Goal: Information Seeking & Learning: Find specific fact

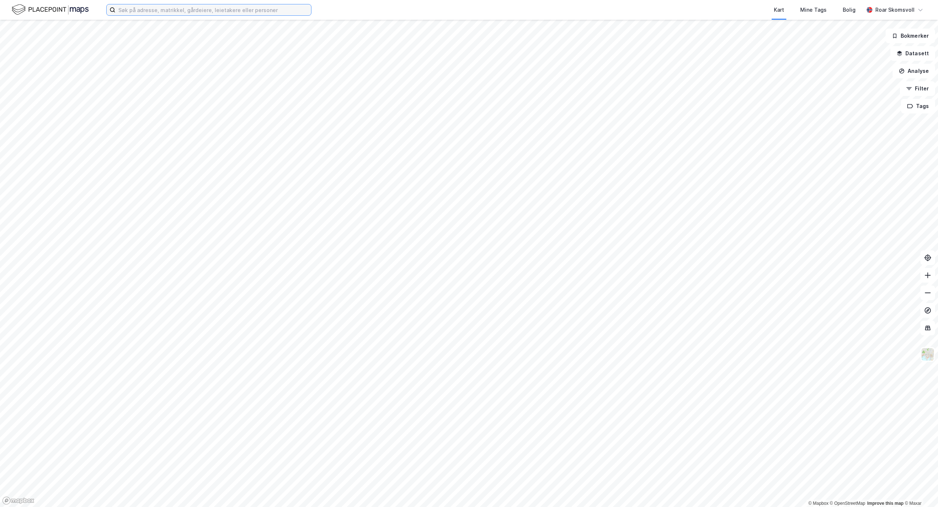
click at [145, 6] on input at bounding box center [213, 9] width 196 height 11
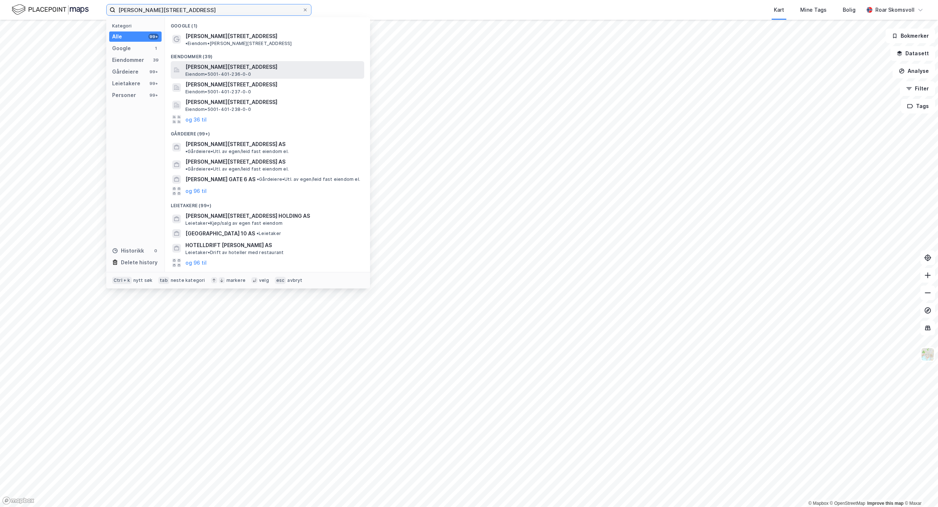
type input "[PERSON_NAME][STREET_ADDRESS]"
click at [245, 63] on span "[PERSON_NAME][STREET_ADDRESS]" at bounding box center [273, 67] width 176 height 9
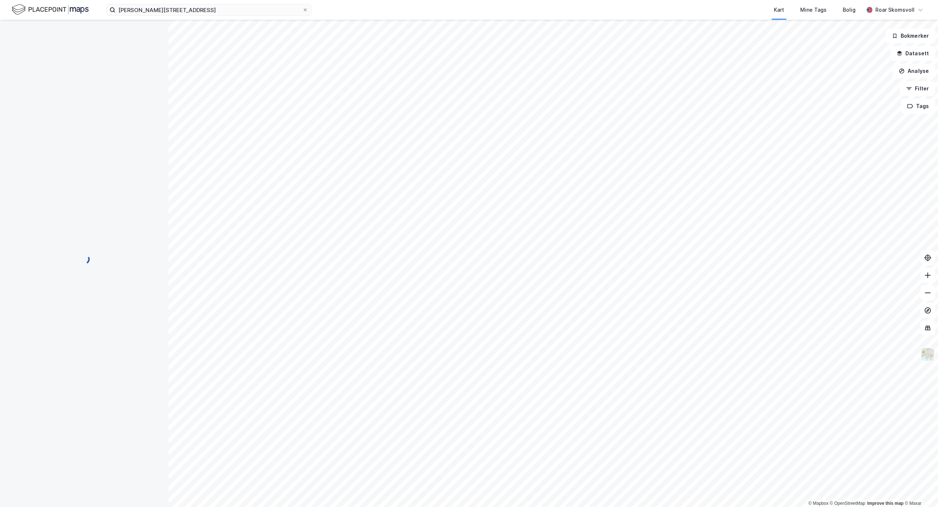
click at [927, 352] on img at bounding box center [927, 355] width 14 height 14
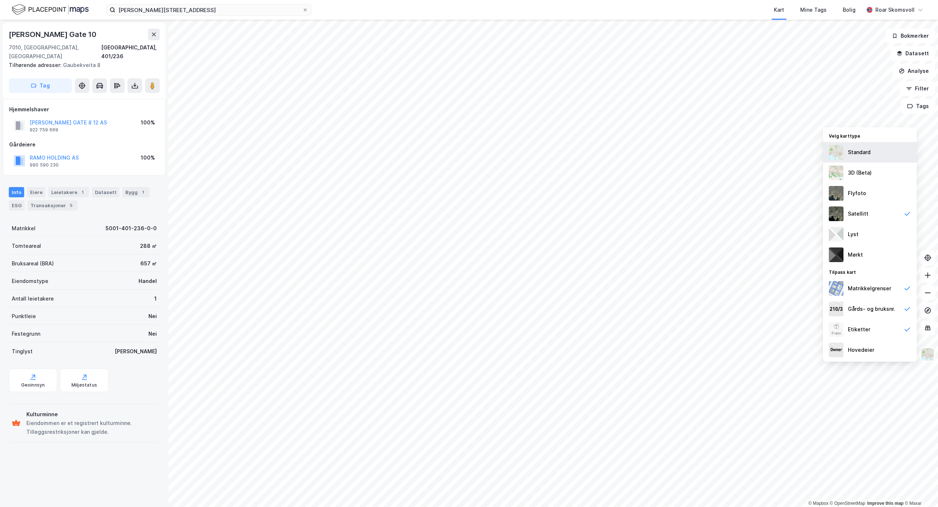
click at [859, 150] on div "Standard" at bounding box center [859, 152] width 23 height 9
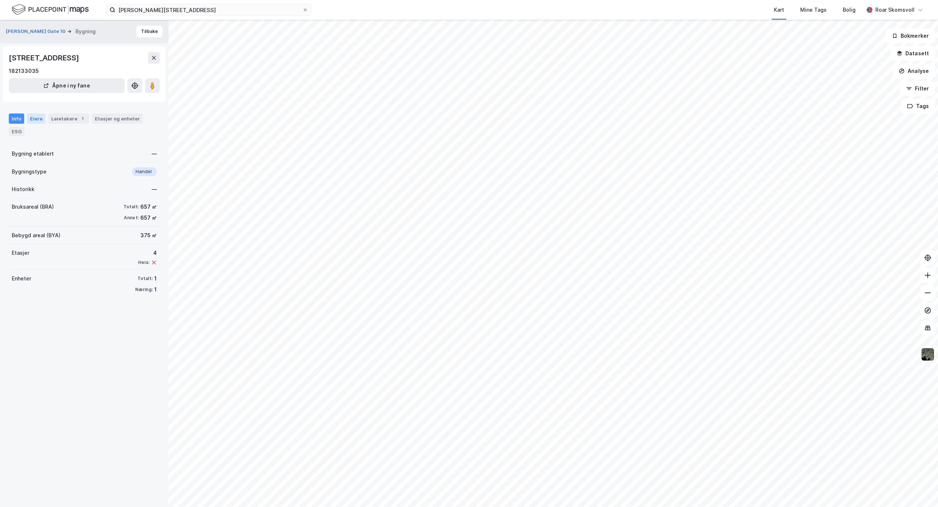
click at [34, 119] on div "Eiere" at bounding box center [36, 119] width 18 height 10
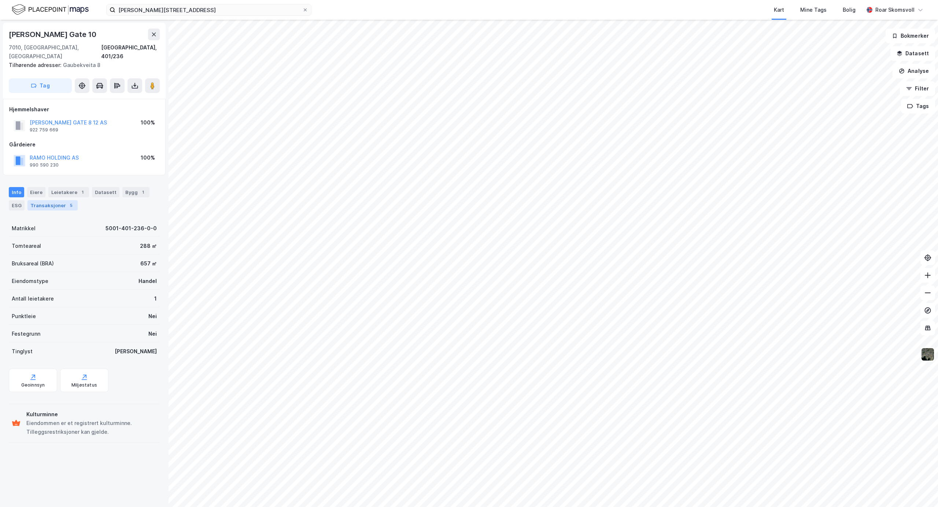
click at [47, 200] on div "Transaksjoner 5" at bounding box center [52, 205] width 50 height 10
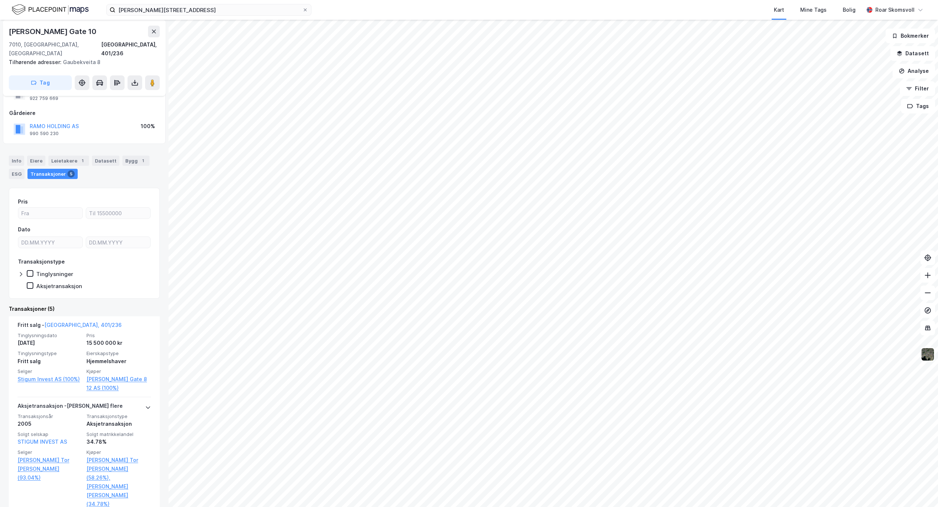
scroll to position [49, 0]
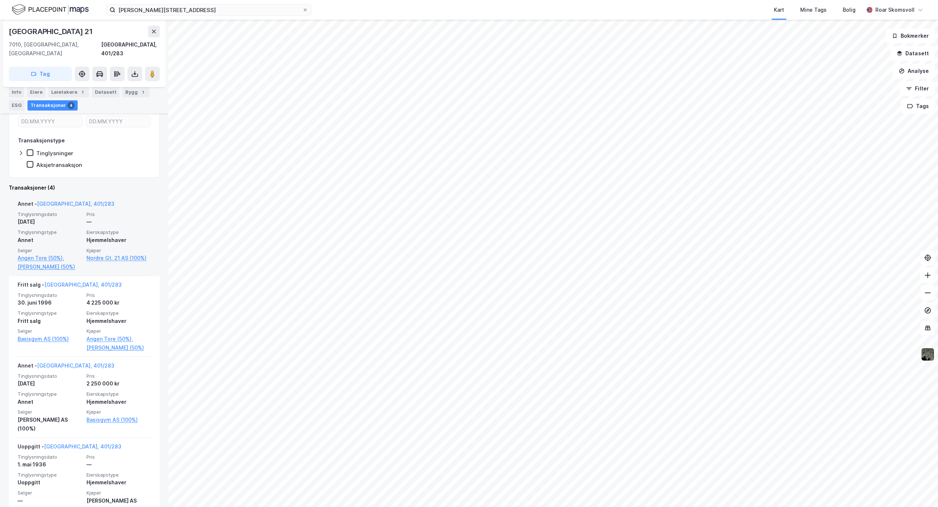
scroll to position [147, 0]
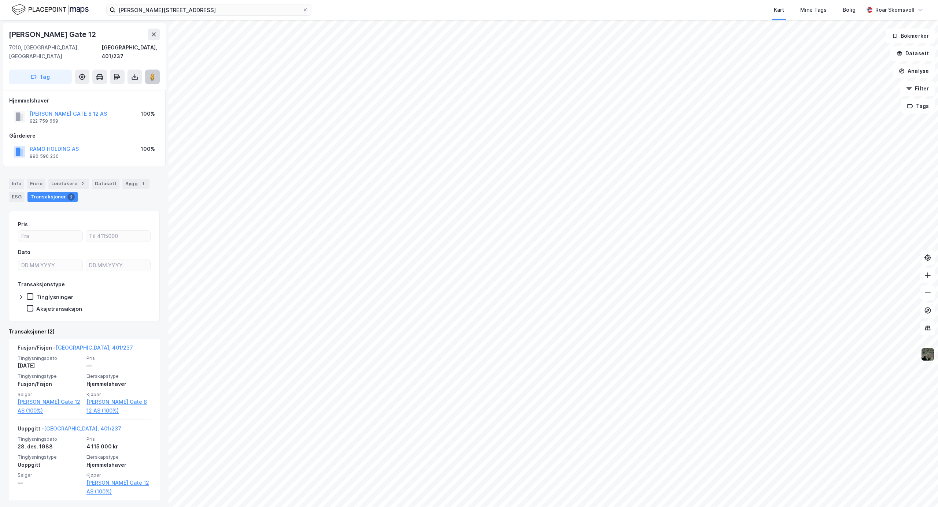
click at [154, 73] on image at bounding box center [152, 76] width 4 height 7
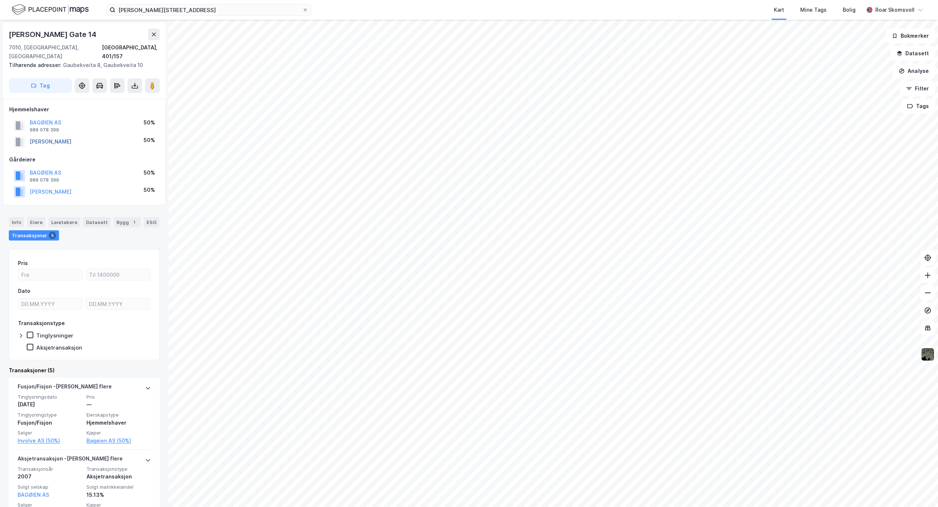
drag, startPoint x: 111, startPoint y: 131, endPoint x: 31, endPoint y: 135, distance: 80.0
click at [31, 135] on div "[PERSON_NAME] 50%" at bounding box center [84, 141] width 150 height 15
copy button "[PERSON_NAME]"
